Goal: Transaction & Acquisition: Purchase product/service

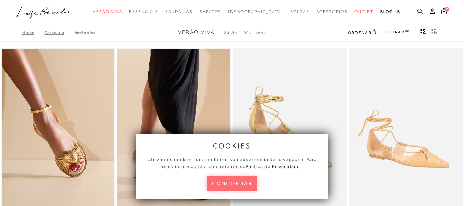
click at [237, 186] on button "concordar" at bounding box center [232, 183] width 51 height 14
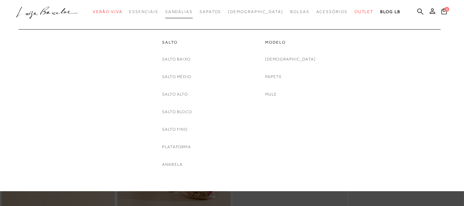
click at [192, 11] on span "Sandálias" at bounding box center [178, 11] width 27 height 5
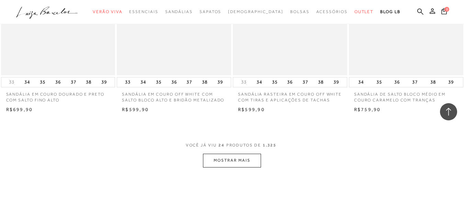
scroll to position [1339, 0]
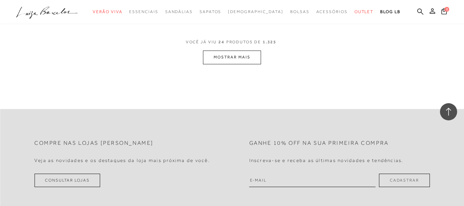
click at [239, 58] on button "MOSTRAR MAIS" at bounding box center [232, 56] width 58 height 13
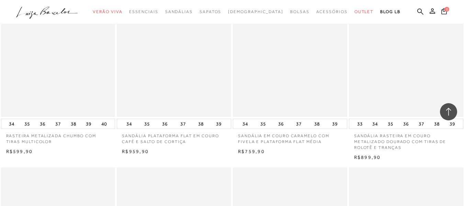
scroll to position [1717, 0]
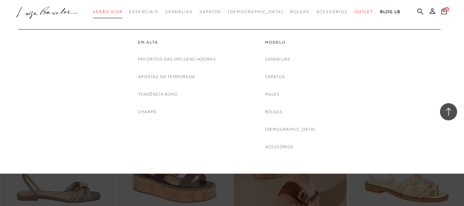
click at [118, 11] on span "Verão Viva" at bounding box center [108, 11] width 30 height 5
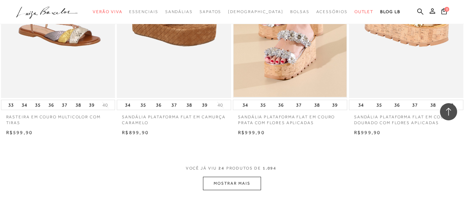
scroll to position [1236, 0]
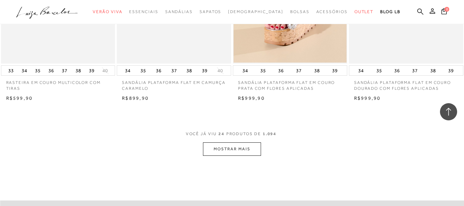
click at [227, 147] on button "MOSTRAR MAIS" at bounding box center [232, 148] width 58 height 13
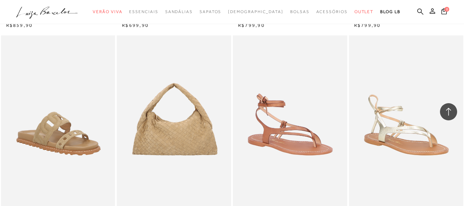
scroll to position [2026, 0]
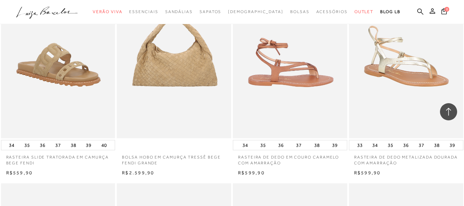
click at [298, 79] on img at bounding box center [291, 52] width 114 height 171
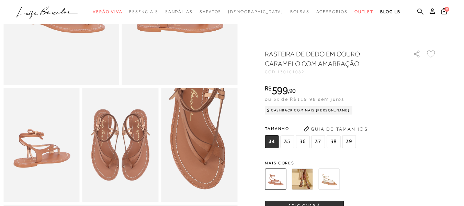
scroll to position [206, 0]
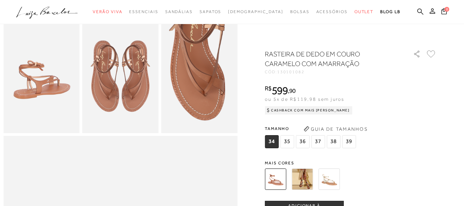
click at [304, 176] on img at bounding box center [302, 178] width 21 height 21
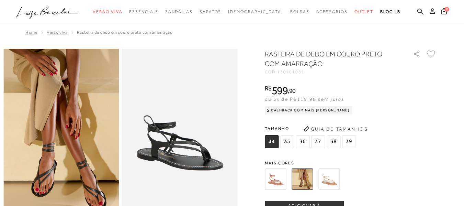
scroll to position [69, 0]
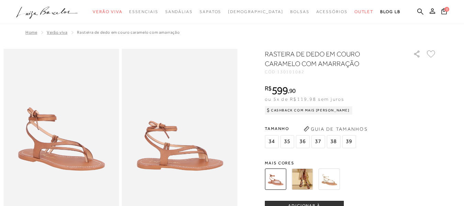
scroll to position [34, 0]
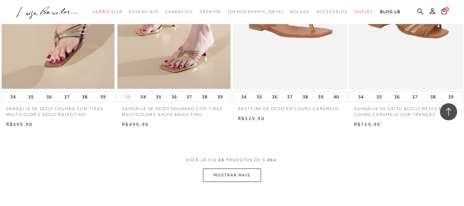
scroll to position [2610, 0]
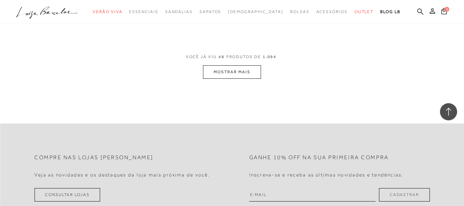
click at [239, 76] on button "MOSTRAR MAIS" at bounding box center [232, 71] width 58 height 13
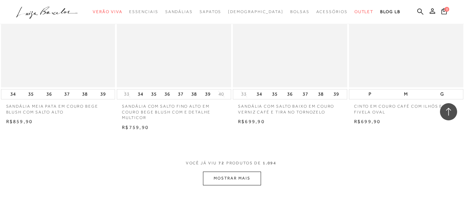
scroll to position [3881, 0]
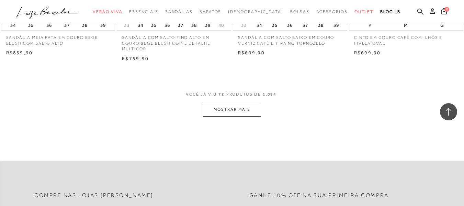
click at [237, 111] on button "MOSTRAR MAIS" at bounding box center [232, 109] width 58 height 13
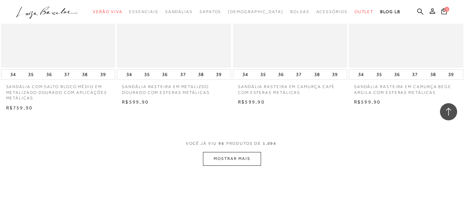
scroll to position [5186, 0]
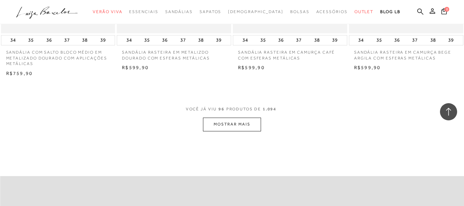
click at [242, 117] on button "MOSTRAR MAIS" at bounding box center [232, 123] width 58 height 13
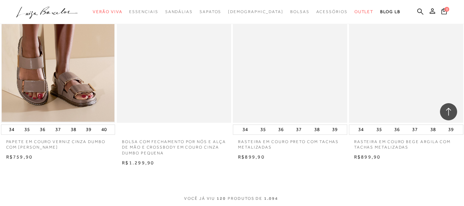
scroll to position [6491, 0]
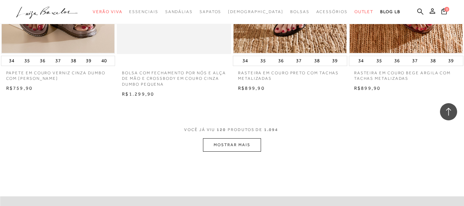
click at [232, 138] on button "MOSTRAR MAIS" at bounding box center [232, 144] width 58 height 13
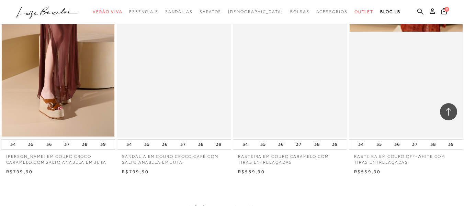
scroll to position [7830, 0]
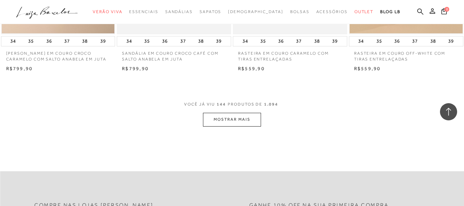
click at [237, 113] on button "MOSTRAR MAIS" at bounding box center [232, 119] width 58 height 13
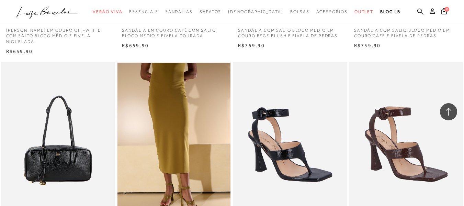
scroll to position [8536, 0]
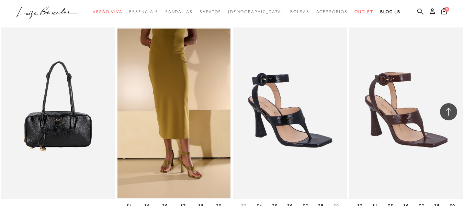
click at [287, 112] on img at bounding box center [291, 112] width 114 height 171
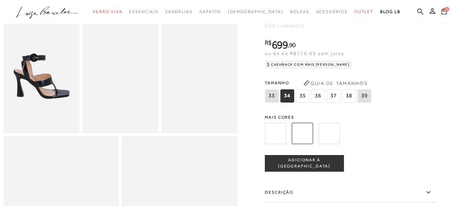
scroll to position [137, 0]
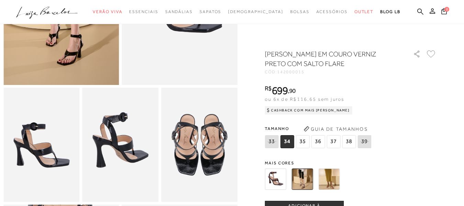
click at [328, 177] on img at bounding box center [328, 178] width 21 height 21
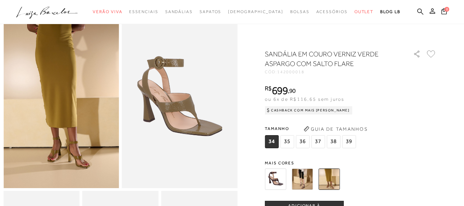
scroll to position [103, 0]
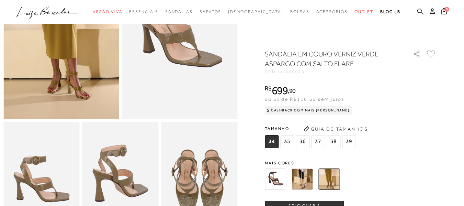
click at [301, 181] on img at bounding box center [302, 178] width 21 height 21
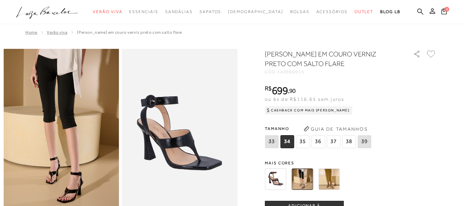
scroll to position [69, 0]
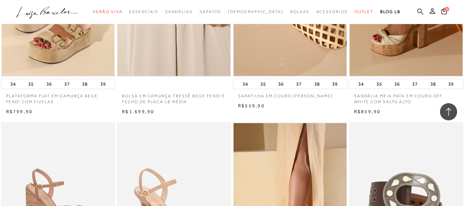
scroll to position [3743, 0]
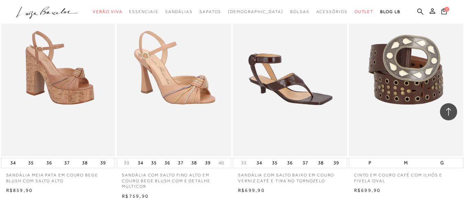
click at [290, 100] on img at bounding box center [291, 70] width 114 height 171
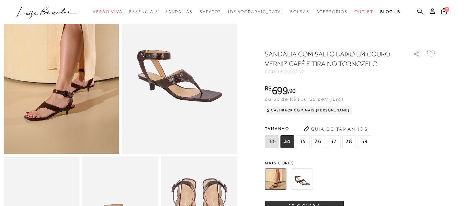
click at [303, 177] on img at bounding box center [302, 178] width 21 height 21
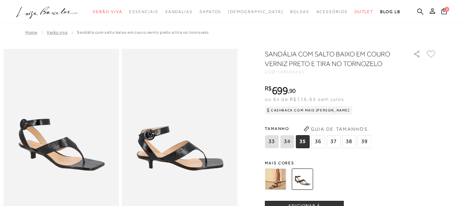
click at [276, 177] on img at bounding box center [275, 178] width 21 height 21
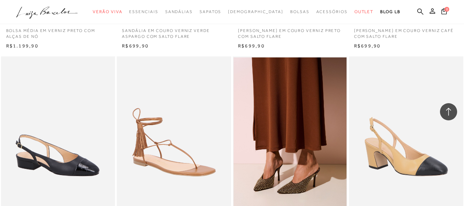
scroll to position [8586, 0]
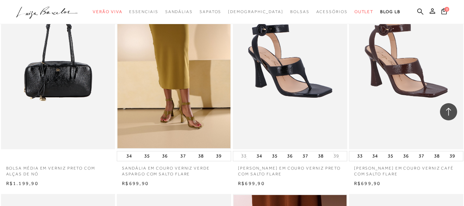
click at [302, 90] on img at bounding box center [291, 63] width 114 height 171
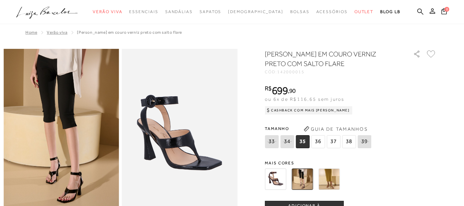
scroll to position [69, 0]
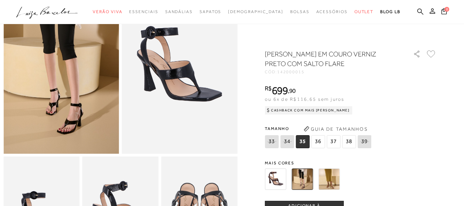
click at [330, 181] on img at bounding box center [328, 178] width 21 height 21
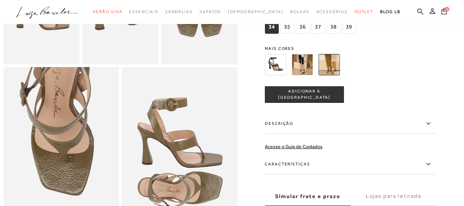
scroll to position [309, 0]
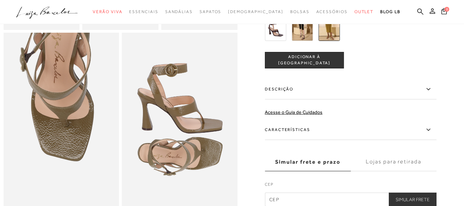
click at [305, 138] on label "Características" at bounding box center [351, 130] width 172 height 20
click at [0, 0] on input "Características" at bounding box center [0, 0] width 0 height 0
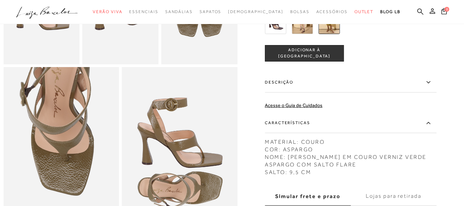
scroll to position [137, 0]
